Goal: Find specific page/section: Find specific page/section

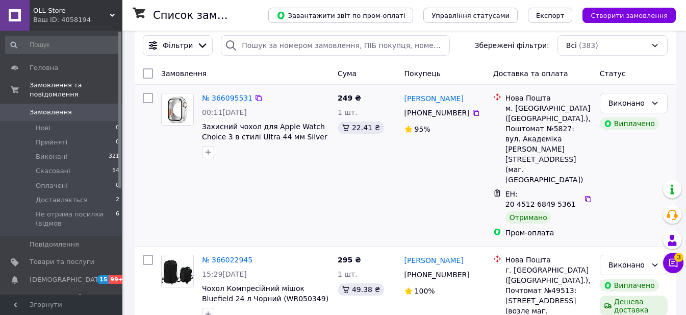
scroll to position [23, 0]
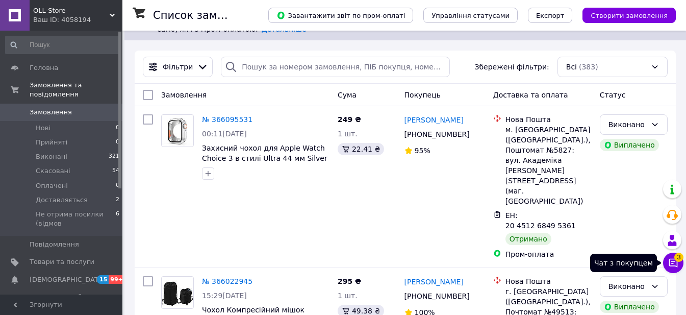
click at [672, 263] on icon at bounding box center [673, 263] width 10 height 10
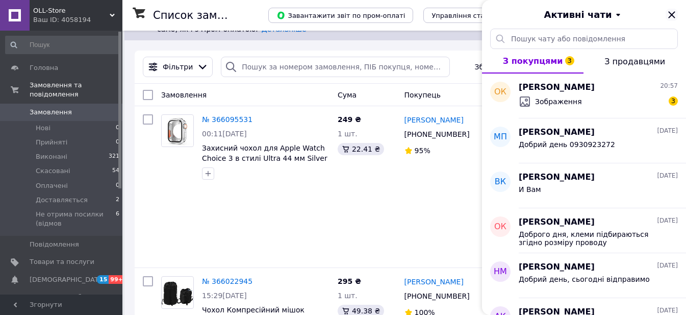
click at [675, 18] on div "Активні чати" at bounding box center [584, 14] width 204 height 29
click at [675, 18] on icon "Закрити" at bounding box center [672, 15] width 12 height 12
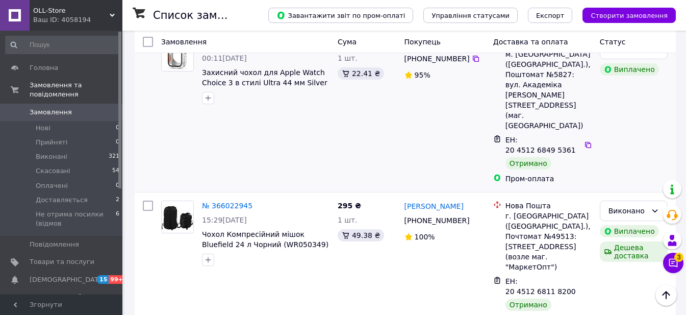
scroll to position [0, 0]
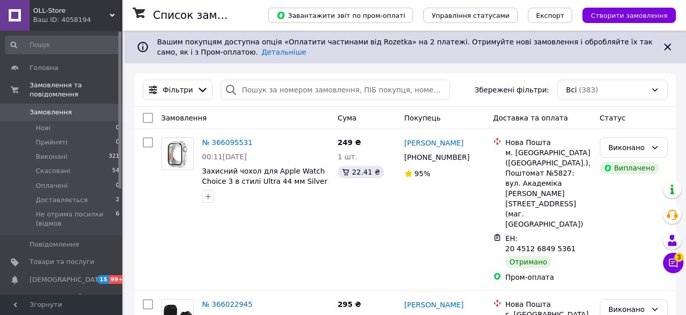
click at [42, 12] on span "OLL-Store" at bounding box center [71, 10] width 77 height 9
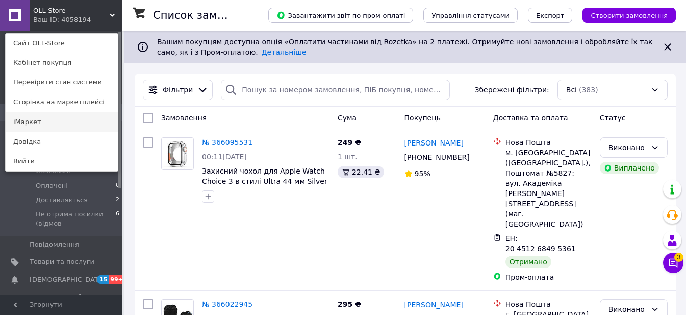
click at [72, 128] on link "iМаркет" at bounding box center [62, 121] width 112 height 19
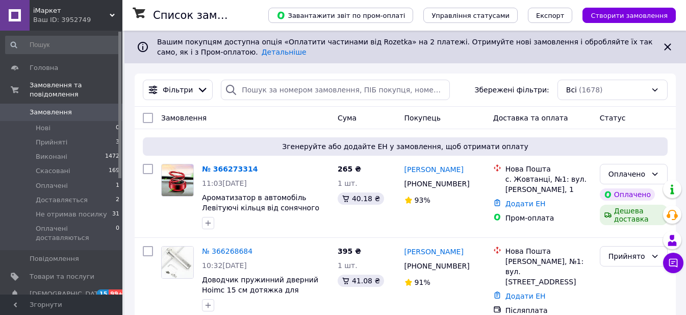
click at [464, 84] on div "Фільтри Збережені фільтри: Всі (1678)" at bounding box center [405, 90] width 533 height 20
